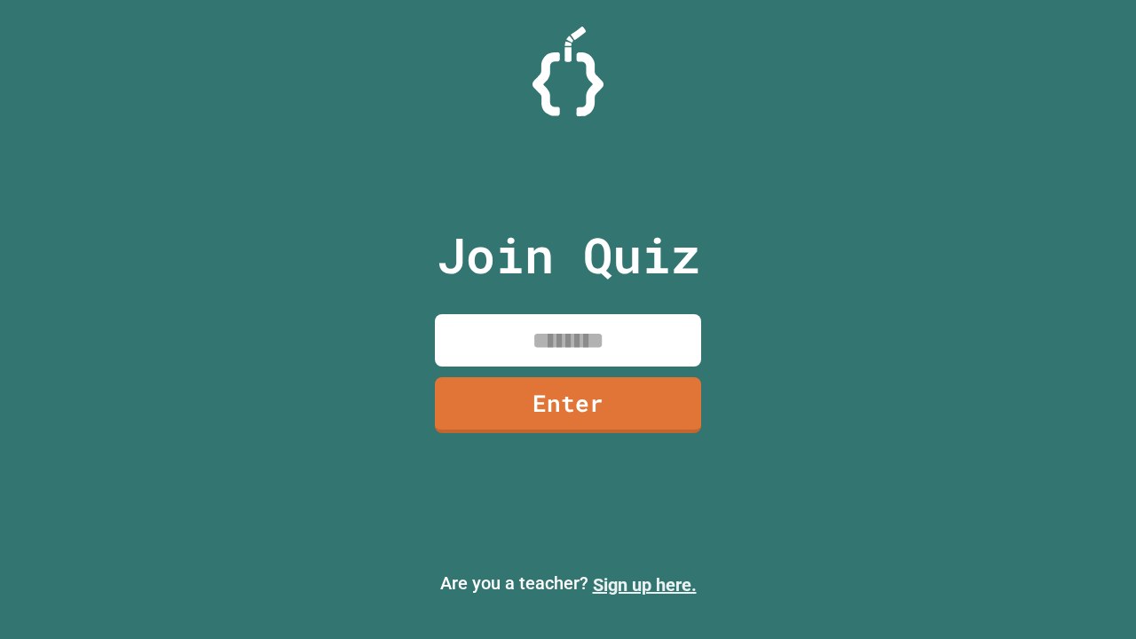
click at [644, 585] on link "Sign up here." at bounding box center [645, 584] width 104 height 21
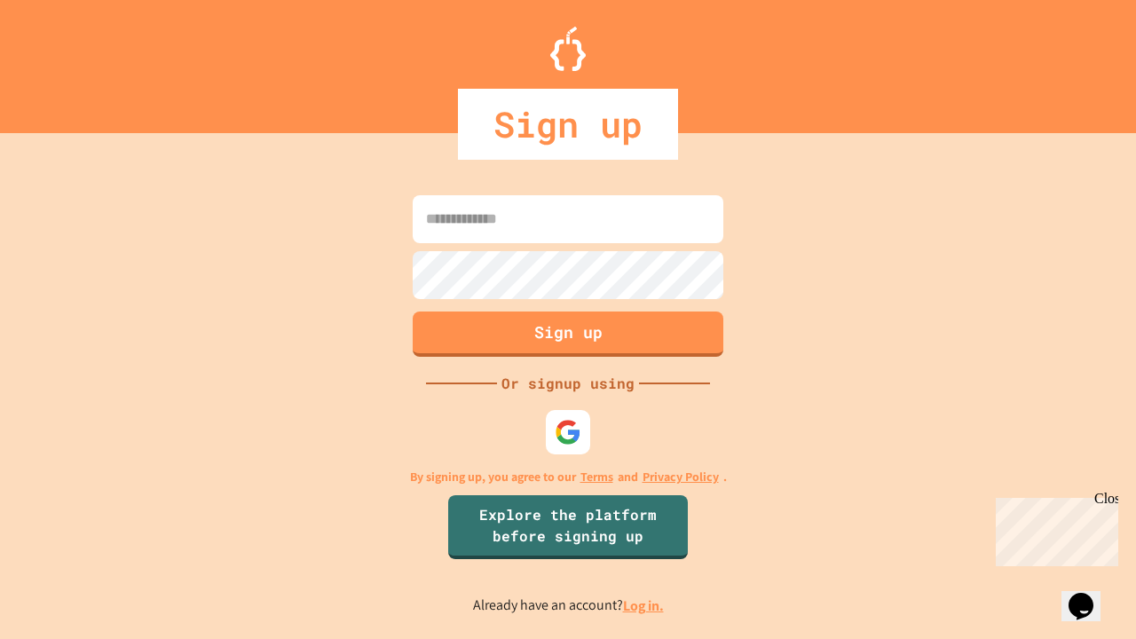
click at [644, 605] on link "Log in." at bounding box center [643, 605] width 41 height 19
